Goal: Find specific page/section: Find specific page/section

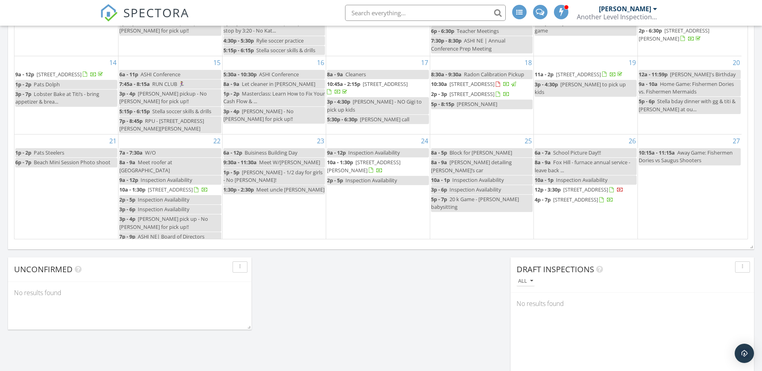
scroll to position [823, 774]
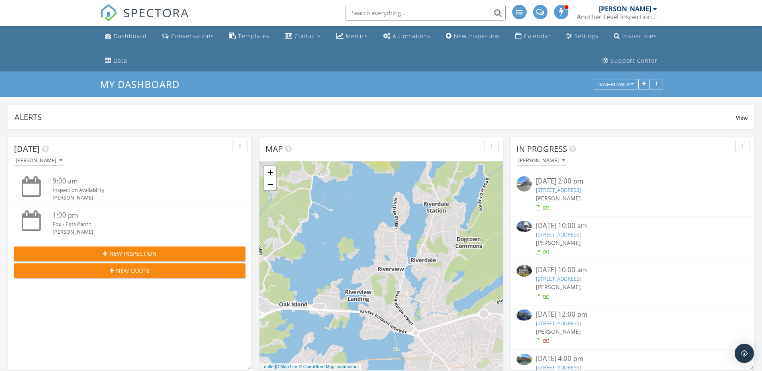
scroll to position [823, 774]
click at [122, 37] on div "Dashboard" at bounding box center [130, 36] width 33 height 8
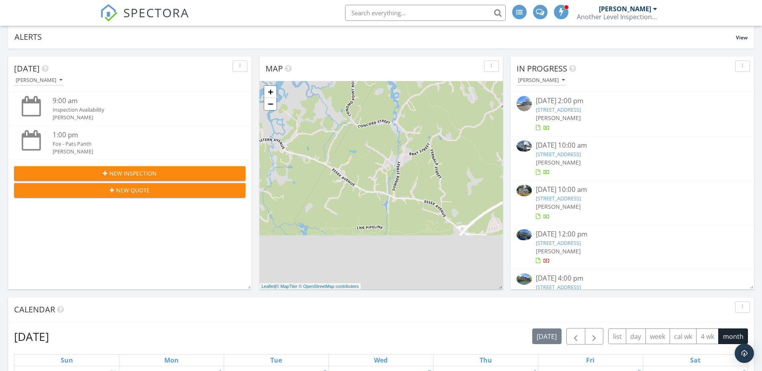
click at [561, 200] on link "70R Dodge St, Beverly, MA 01915" at bounding box center [558, 198] width 45 height 7
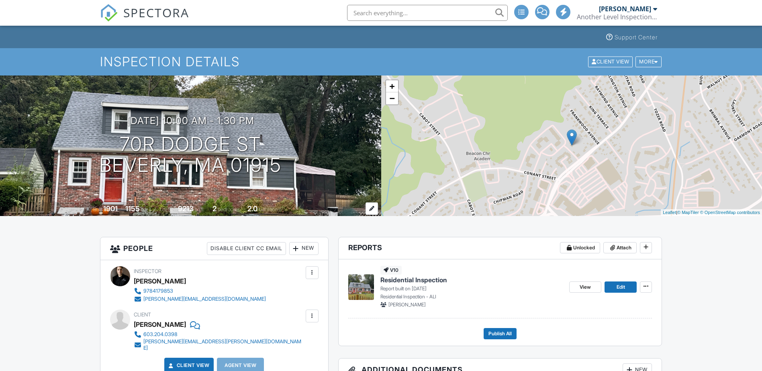
scroll to position [120, 0]
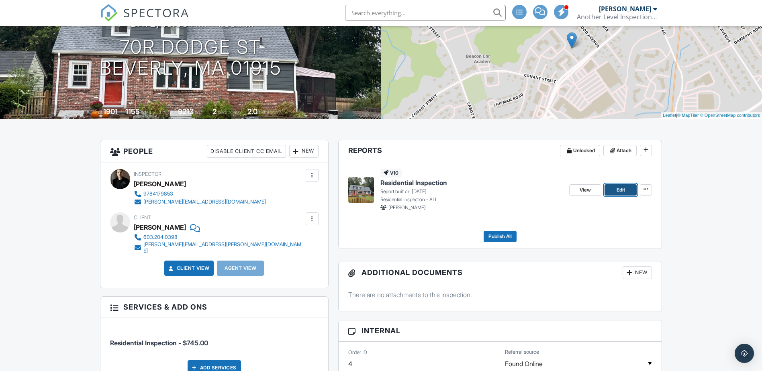
click at [610, 190] on link "Edit" at bounding box center [620, 189] width 32 height 11
